Goal: Check status: Check status

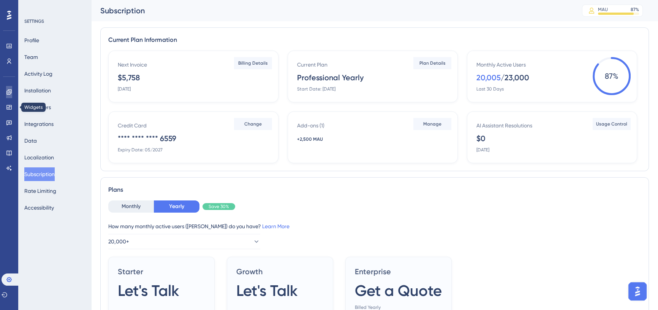
click at [12, 91] on link at bounding box center [9, 92] width 6 height 12
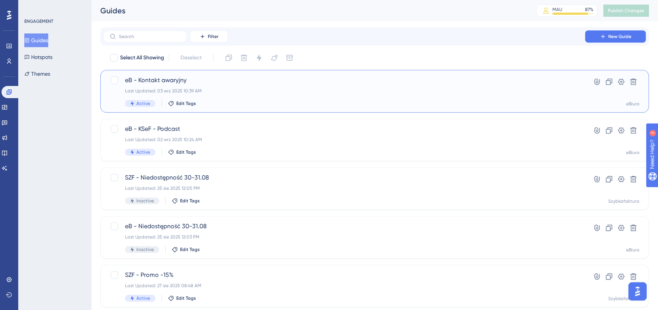
click at [204, 81] on span "eB - Kontakt awaryjny" at bounding box center [344, 80] width 438 height 9
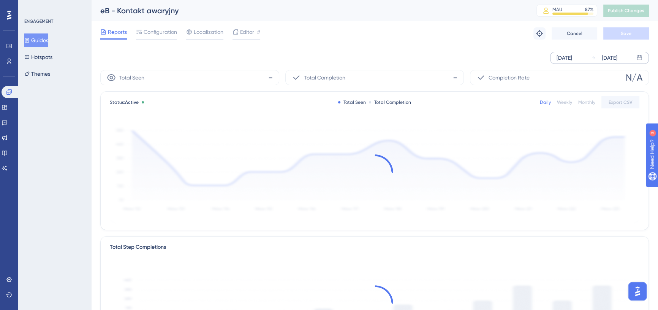
click at [570, 58] on div "[DATE]" at bounding box center [564, 57] width 16 height 9
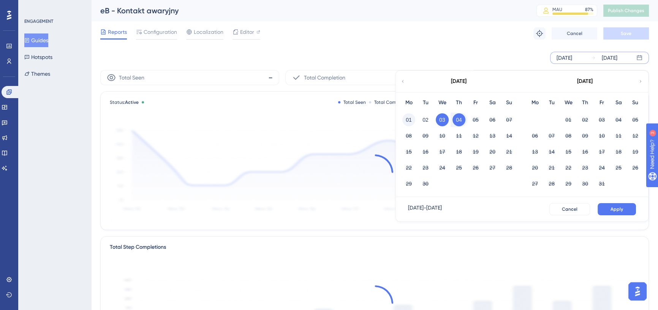
click at [408, 120] on button "01" at bounding box center [408, 119] width 13 height 13
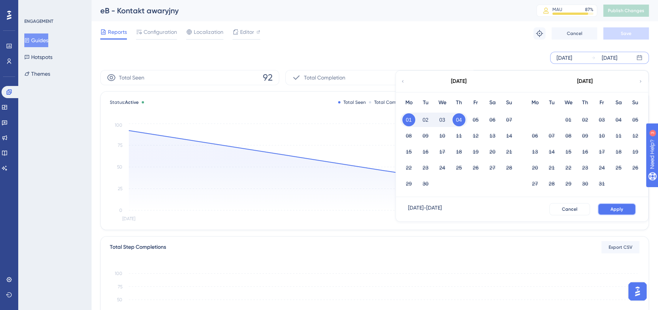
click at [618, 208] on span "Apply" at bounding box center [616, 209] width 13 height 6
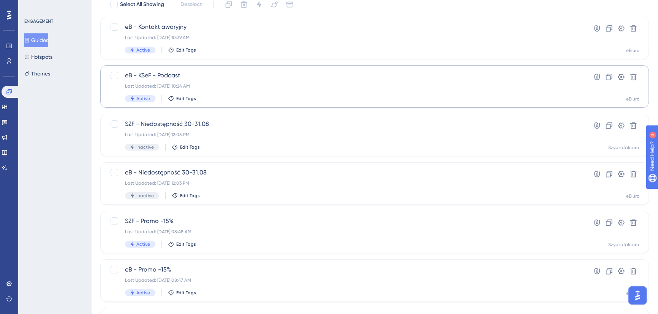
scroll to position [103, 0]
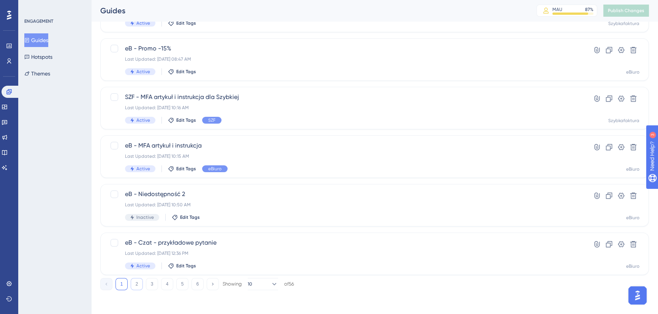
click at [137, 285] on button "2" at bounding box center [137, 284] width 12 height 12
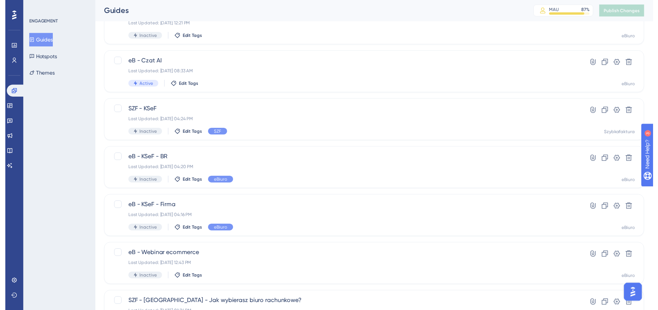
scroll to position [0, 5]
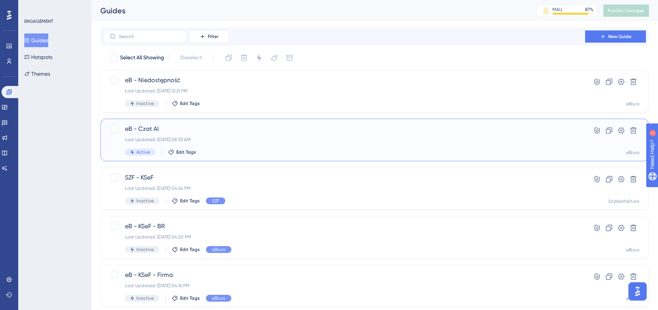
click at [225, 133] on span "eB - Czat AI" at bounding box center [344, 128] width 438 height 9
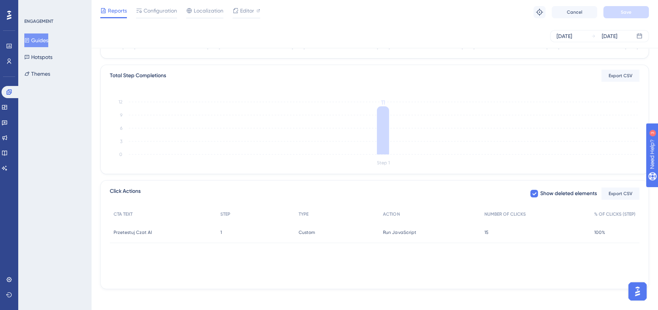
scroll to position [171, 0]
